Goal: Find specific page/section: Find specific page/section

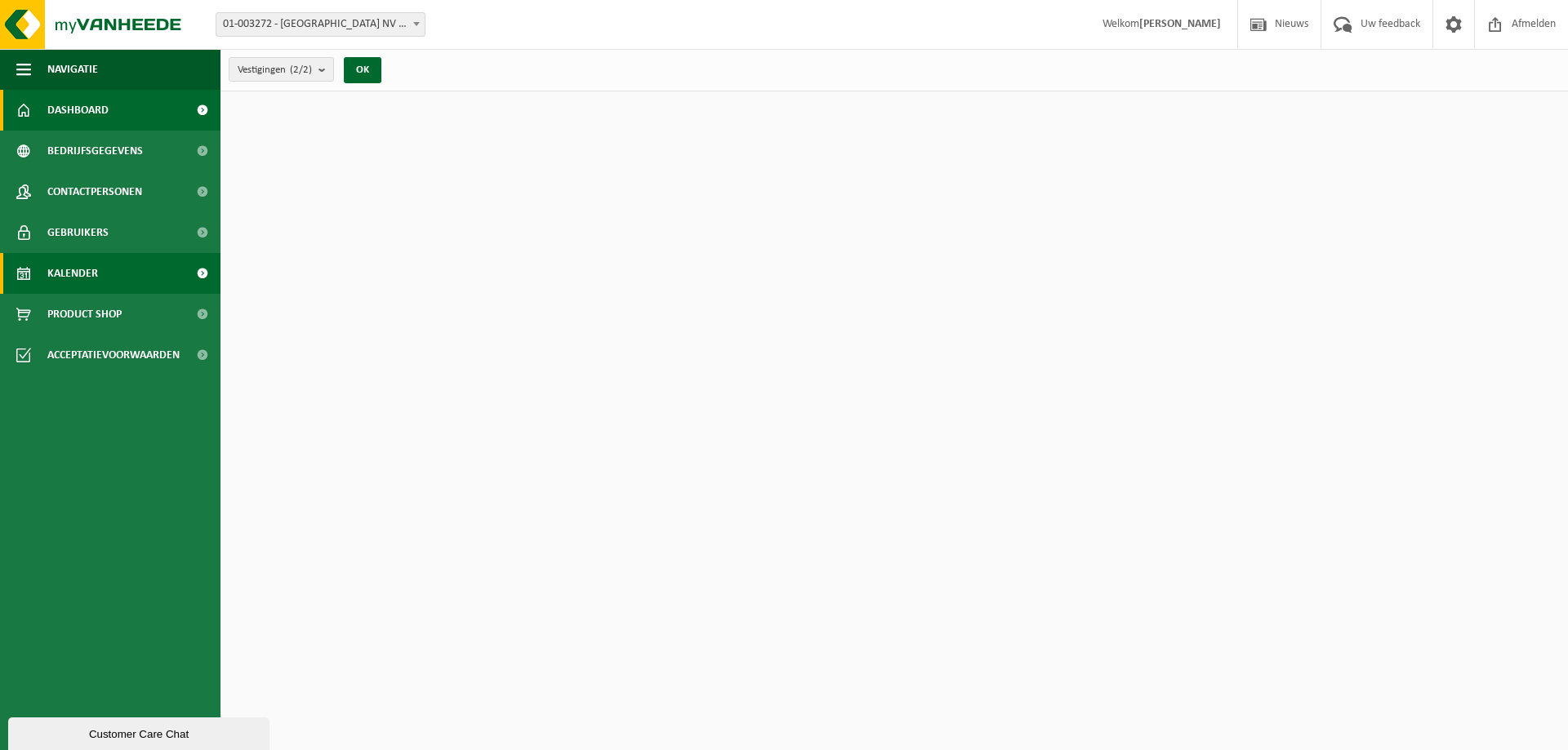
click at [103, 282] on link "Kalender" at bounding box center [110, 274] width 221 height 41
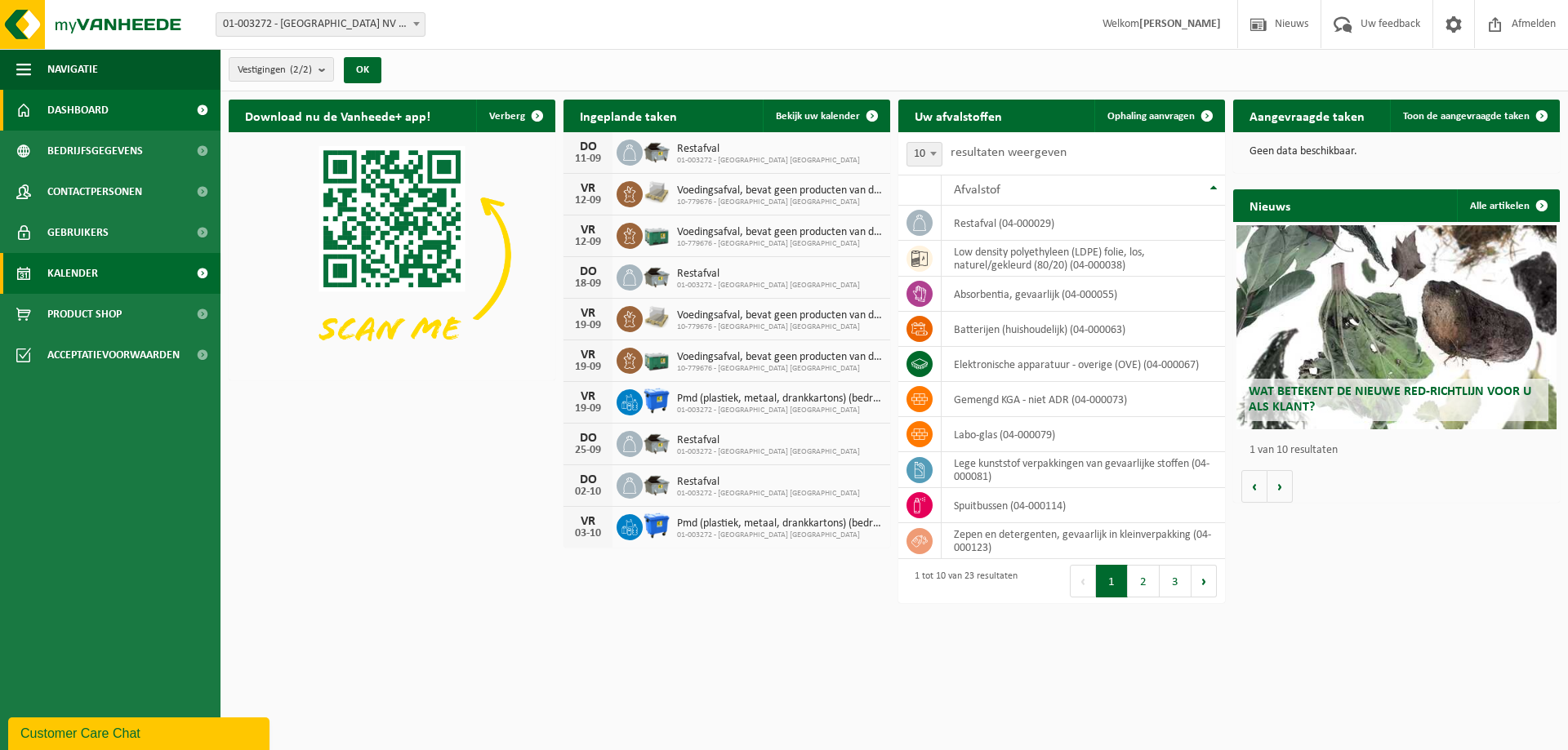
click at [118, 272] on link "Kalender" at bounding box center [110, 274] width 221 height 41
click at [93, 275] on span "Kalender" at bounding box center [73, 274] width 51 height 41
